Goal: Transaction & Acquisition: Purchase product/service

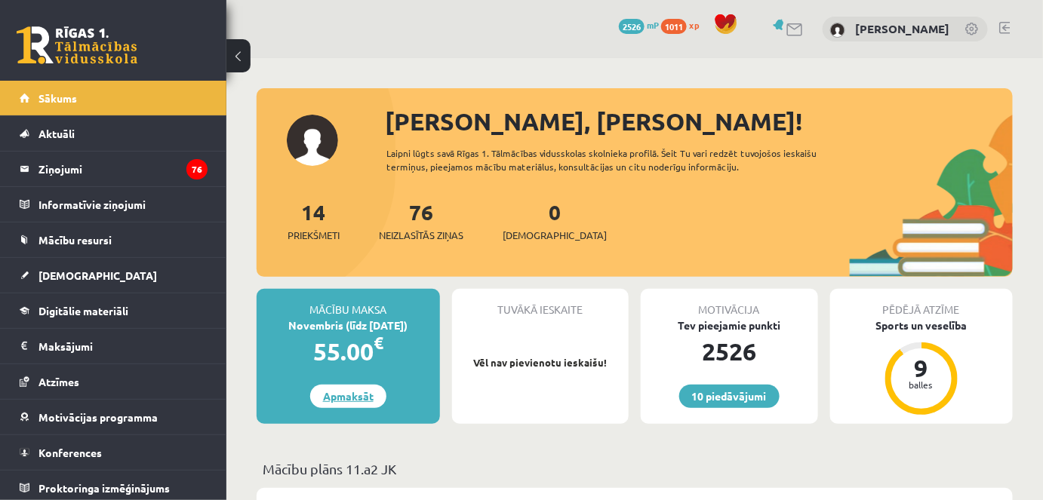
click at [352, 396] on link "Apmaksāt" at bounding box center [348, 396] width 76 height 23
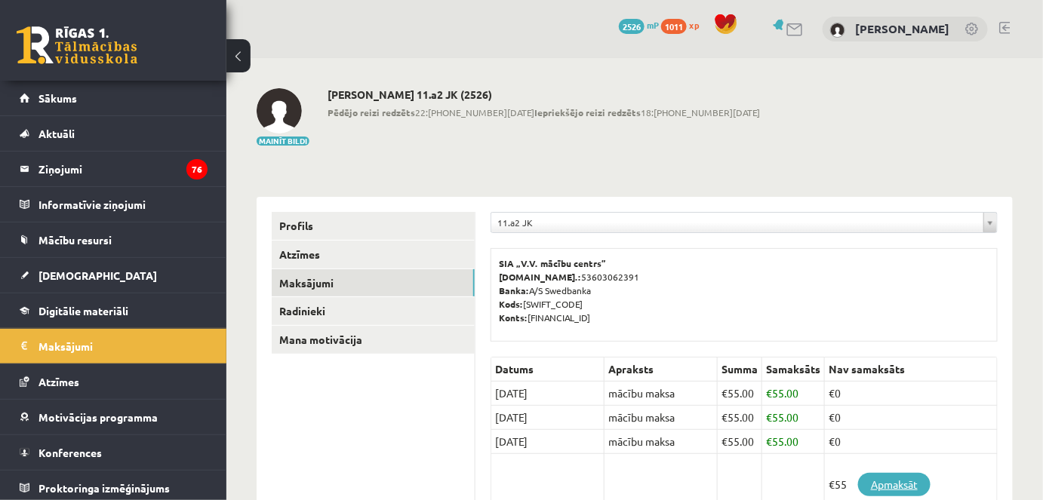
click at [901, 479] on link "Apmaksāt" at bounding box center [894, 484] width 72 height 23
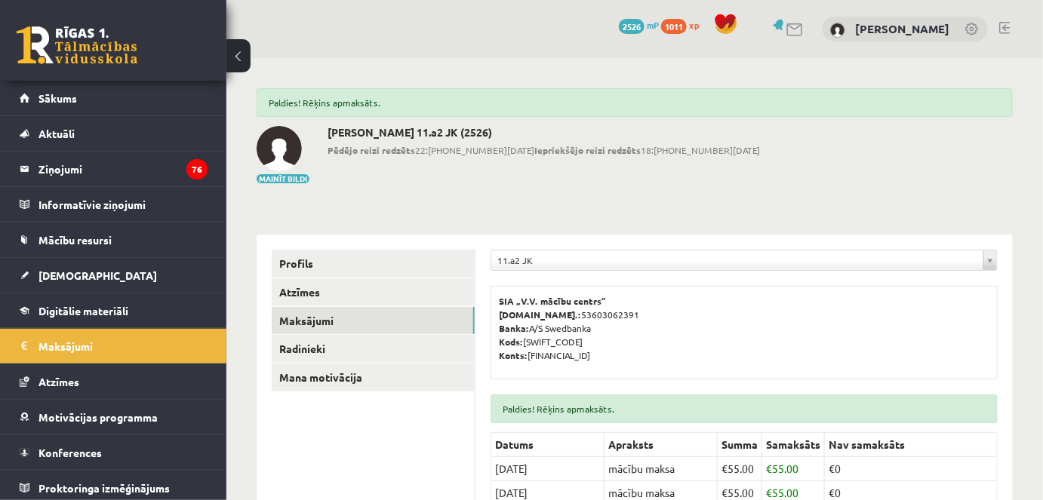
click at [1008, 25] on link at bounding box center [1004, 28] width 11 height 12
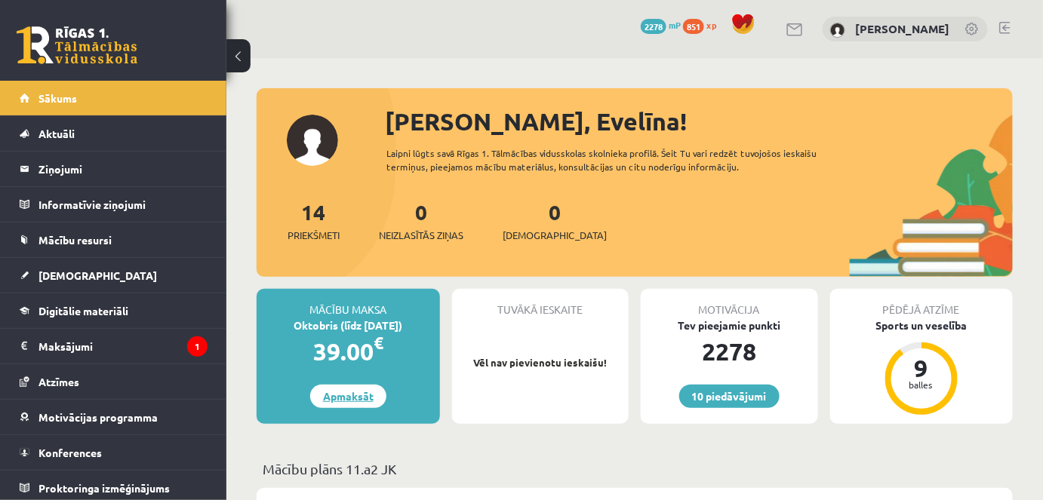
click at [355, 396] on link "Apmaksāt" at bounding box center [348, 396] width 76 height 23
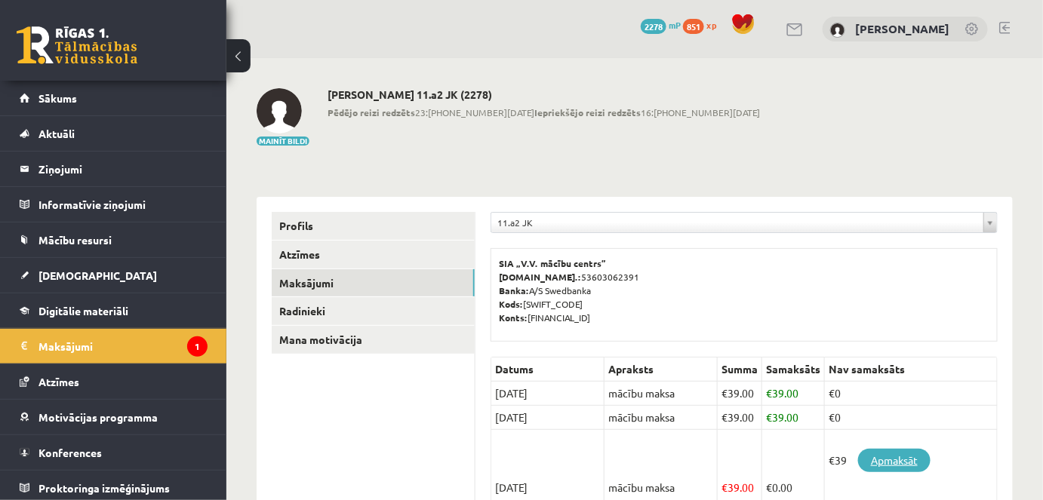
click at [885, 463] on link "Apmaksāt" at bounding box center [894, 460] width 72 height 23
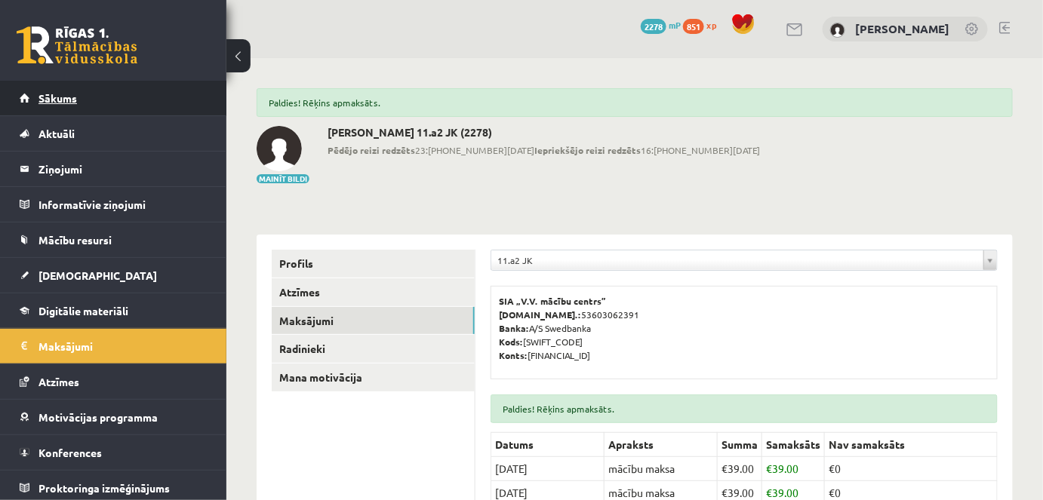
click at [125, 94] on link "Sākums" at bounding box center [114, 98] width 188 height 35
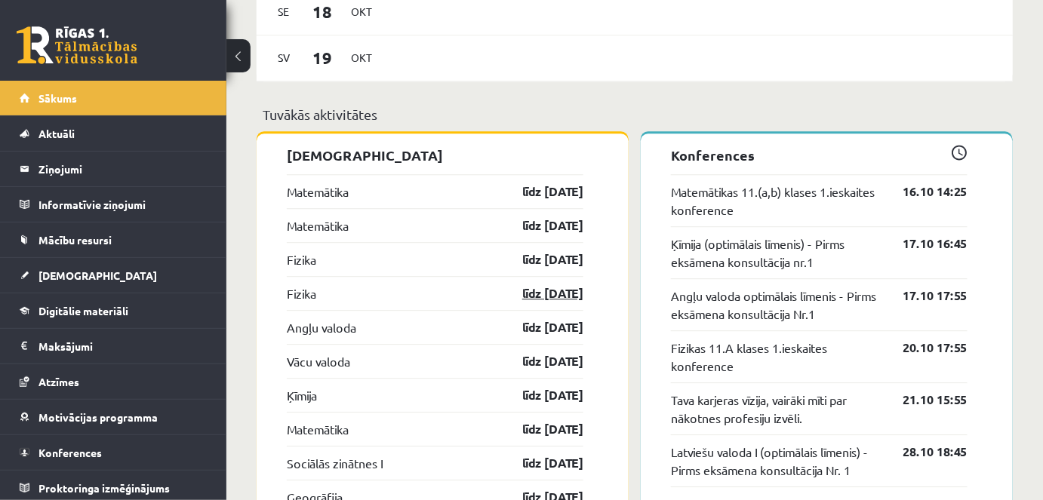
scroll to position [1261, 0]
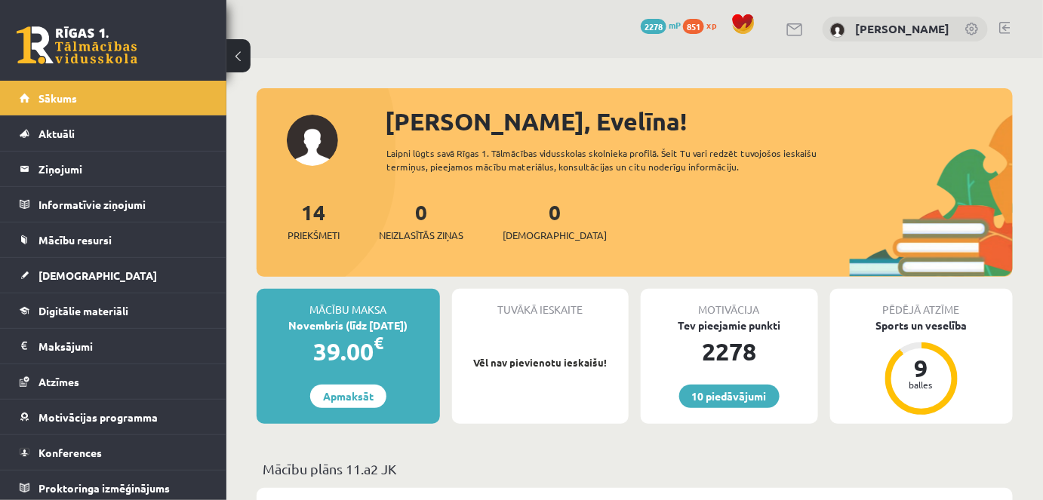
click at [1008, 26] on link at bounding box center [1004, 28] width 11 height 12
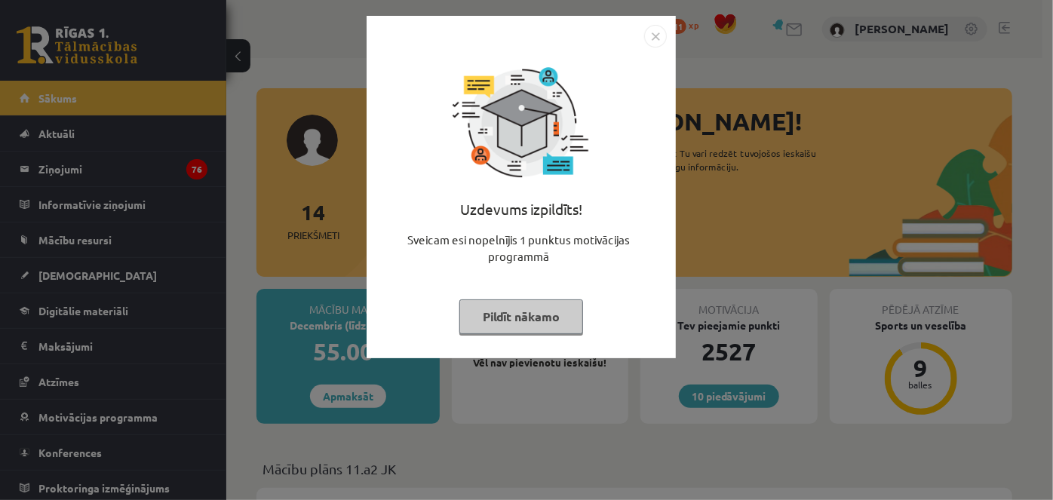
click at [527, 305] on button "Pildīt nākamo" at bounding box center [522, 317] width 124 height 35
